Goal: Find specific page/section: Find specific page/section

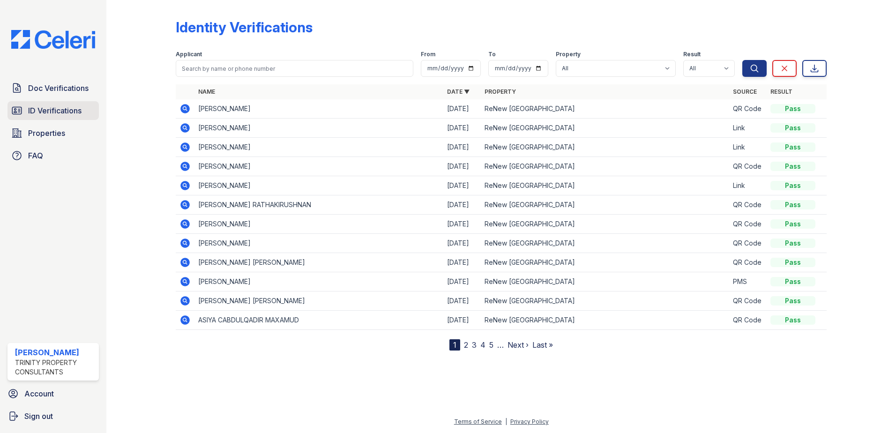
click at [61, 114] on span "ID Verifications" at bounding box center [54, 110] width 53 height 11
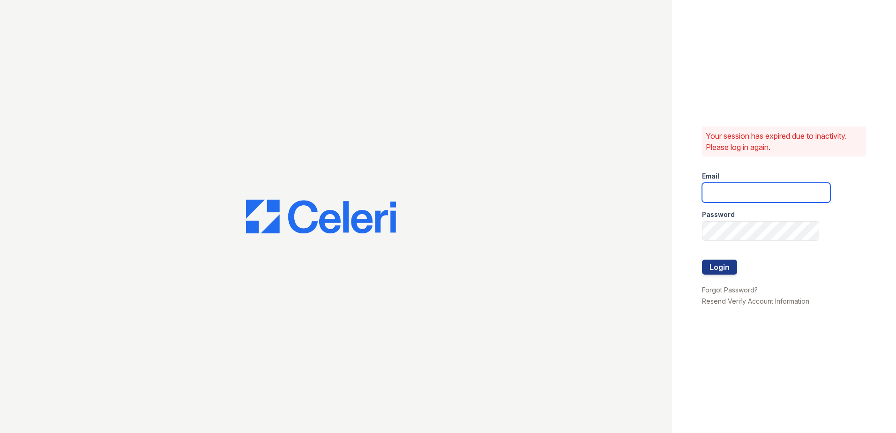
click at [741, 188] on input "email" at bounding box center [766, 193] width 128 height 20
type input "[PERSON_NAME][EMAIL_ADDRESS][PERSON_NAME][DOMAIN_NAME]"
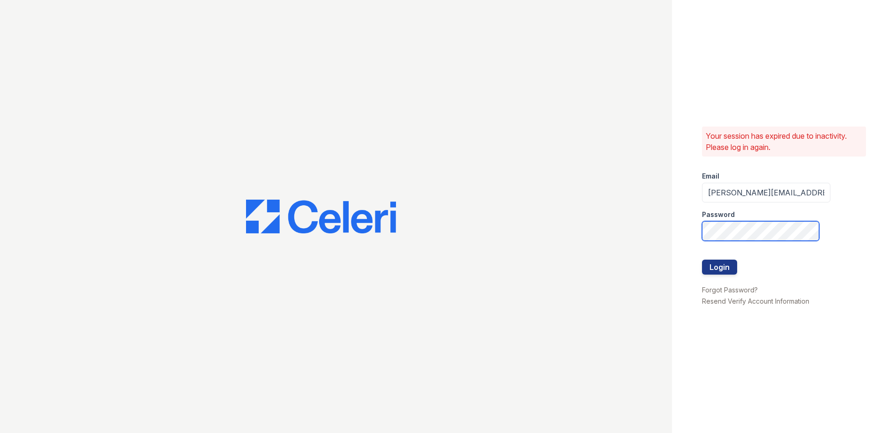
click at [545, 264] on div "Your session has expired due to inactivity. Please log in again. Email [PERSON_…" at bounding box center [448, 216] width 896 height 433
click at [702, 260] on button "Login" at bounding box center [719, 267] width 35 height 15
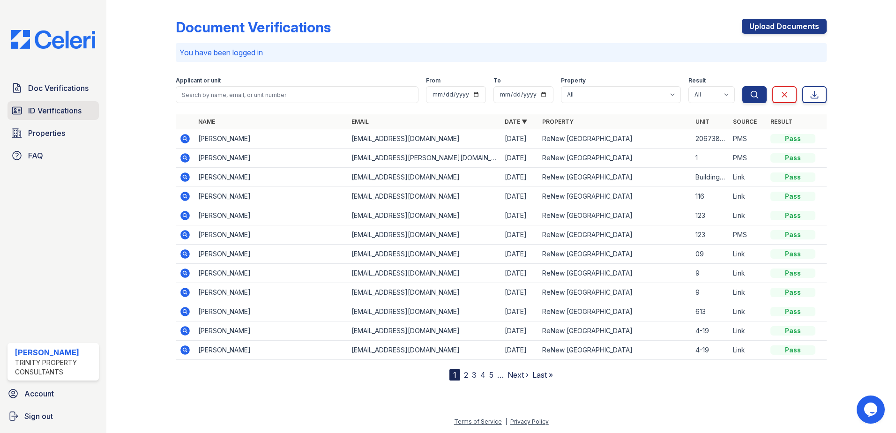
click at [62, 106] on span "ID Verifications" at bounding box center [54, 110] width 53 height 11
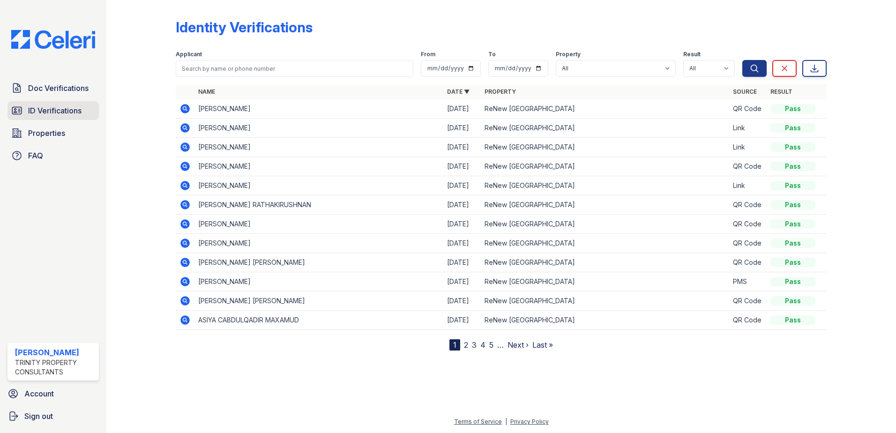
click at [52, 108] on span "ID Verifications" at bounding box center [54, 110] width 53 height 11
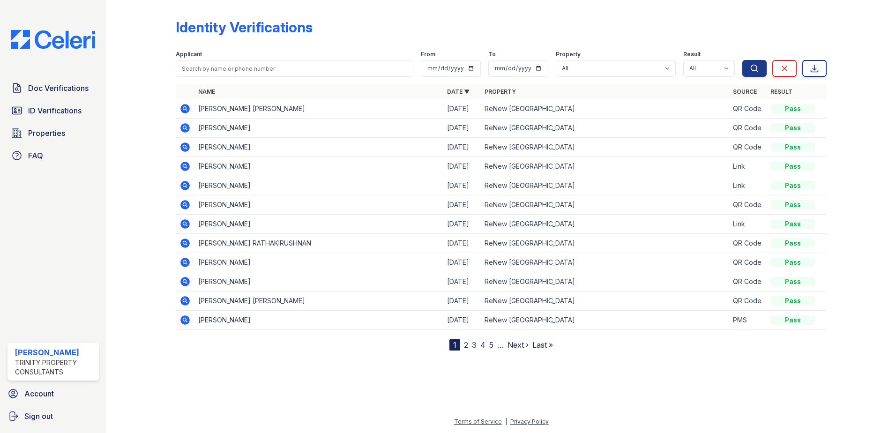
click at [327, 37] on div "Identity Verifications" at bounding box center [501, 31] width 651 height 24
